Goal: Navigation & Orientation: Find specific page/section

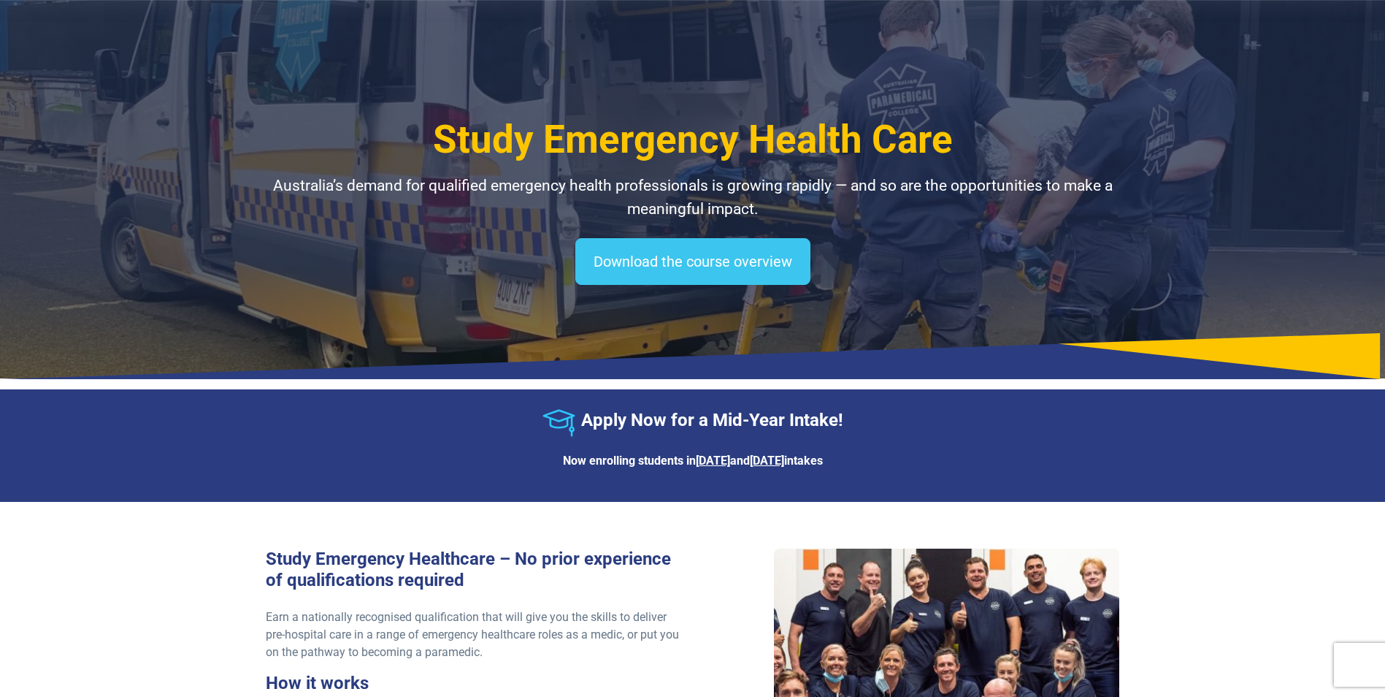
select select "**********"
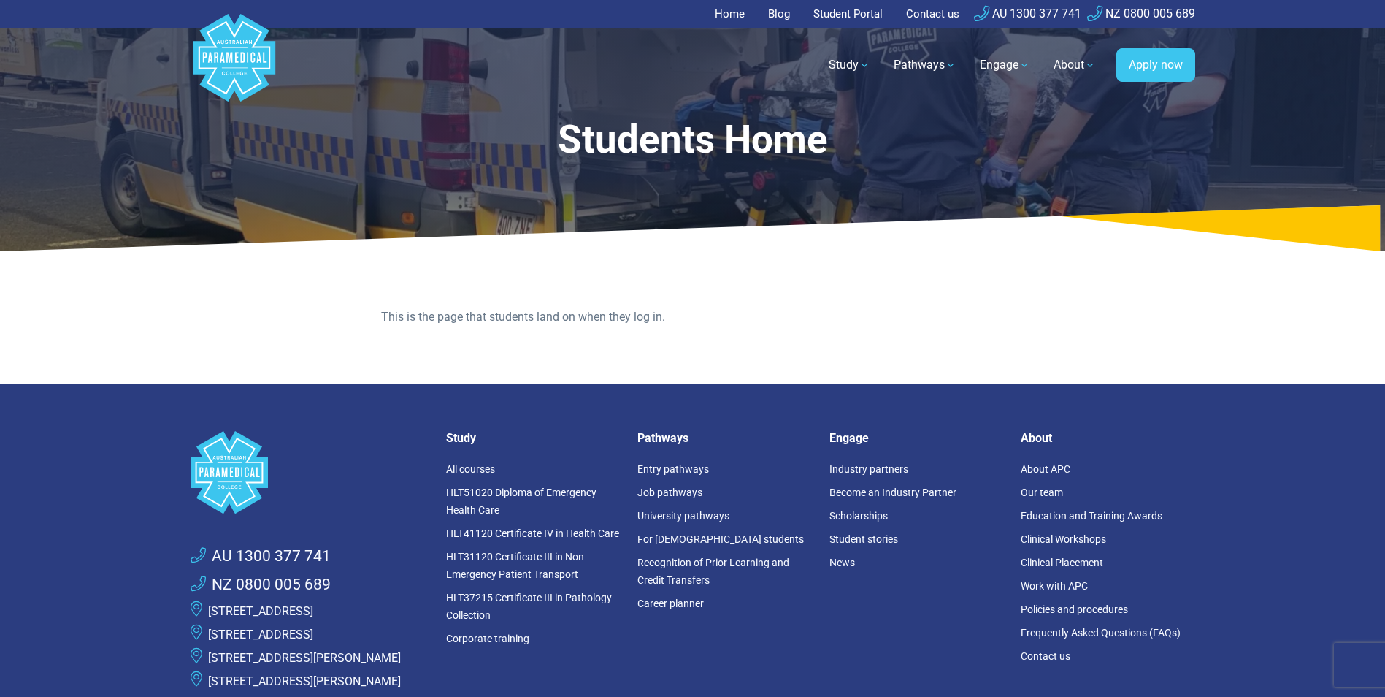
drag, startPoint x: 0, startPoint y: 0, endPoint x: 863, endPoint y: 14, distance: 863.3
click at [863, 14] on link "Student Portal" at bounding box center [848, 14] width 87 height 28
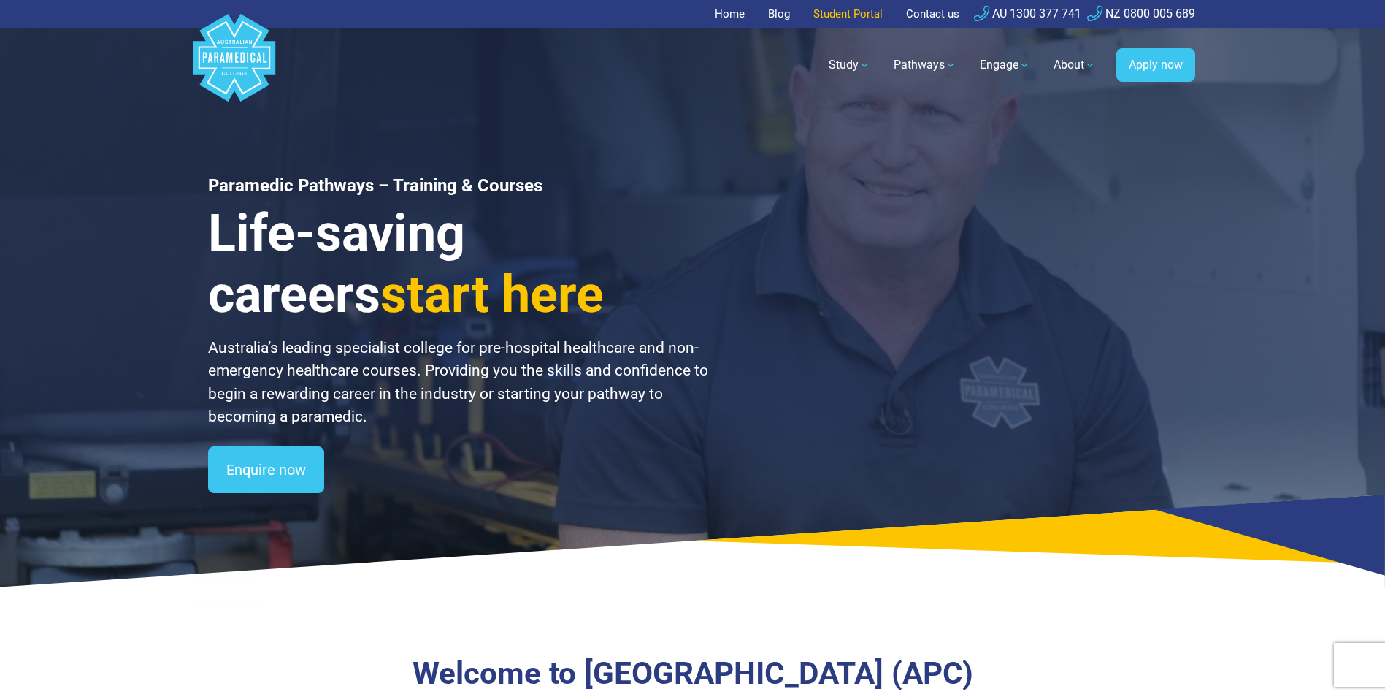
click at [847, 16] on link "Student Portal" at bounding box center [848, 14] width 87 height 28
